Goal: Information Seeking & Learning: Understand process/instructions

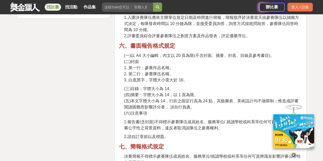
scroll to position [740, 0]
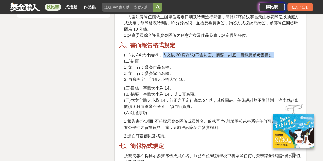
drag, startPoint x: 162, startPoint y: 55, endPoint x: 278, endPoint y: 54, distance: 116.2
click at [278, 54] on p "(一)以 A4 大小編輯，內文以 20 頁為限(不含封面、摘要、封底、目錄及參考書目)。 (二)封面 1. 第一行：參賽作品名稱。 2. 第二行：參賽隊伍名稱…" at bounding box center [213, 67] width 178 height 31
click at [253, 56] on span "(一)以 A4 大小編輯，內文以 20 頁為限(不含封面、摘要、封底、目錄及參考書目)。" at bounding box center [199, 55] width 150 height 4
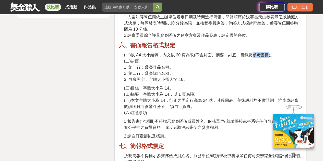
drag, startPoint x: 252, startPoint y: 55, endPoint x: 267, endPoint y: 56, distance: 15.3
click at [267, 56] on span "(一)以 A4 大小編輯，內文以 20 頁為限(不含封面、摘要、封底、目錄及參考書目)。" at bounding box center [199, 55] width 150 height 4
copy span "參考書目"
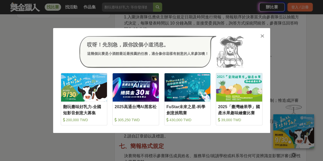
click at [255, 42] on div "哎呀！先別急，跟你說個小道消息。 這幾個比賽是小酒館最近最推薦的任務，適合像你這樣有創意的人來參加噢！" at bounding box center [162, 52] width 202 height 32
click at [260, 39] on div "哎呀！先別急，跟你說個小道消息。 這幾個比賽是小酒館最近最推薦的任務，適合像你這樣有創意的人來參加噢！" at bounding box center [162, 52] width 202 height 32
click at [263, 36] on icon at bounding box center [262, 35] width 4 height 5
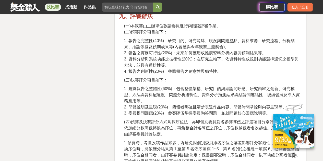
scroll to position [945, 0]
